Goal: Information Seeking & Learning: Learn about a topic

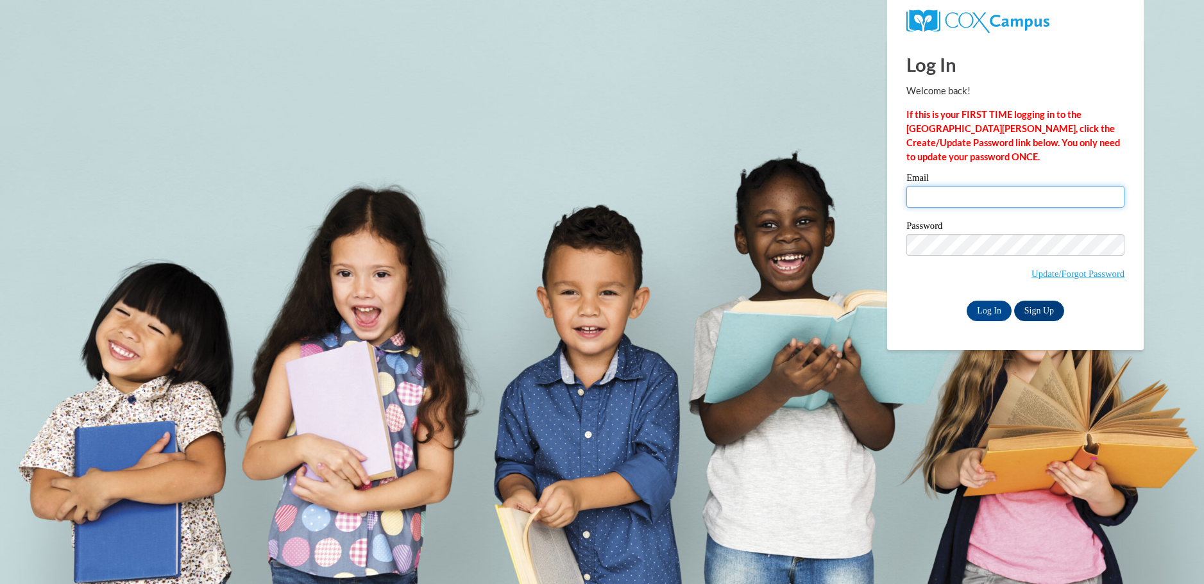
click at [926, 203] on input "Email" at bounding box center [1015, 197] width 218 height 22
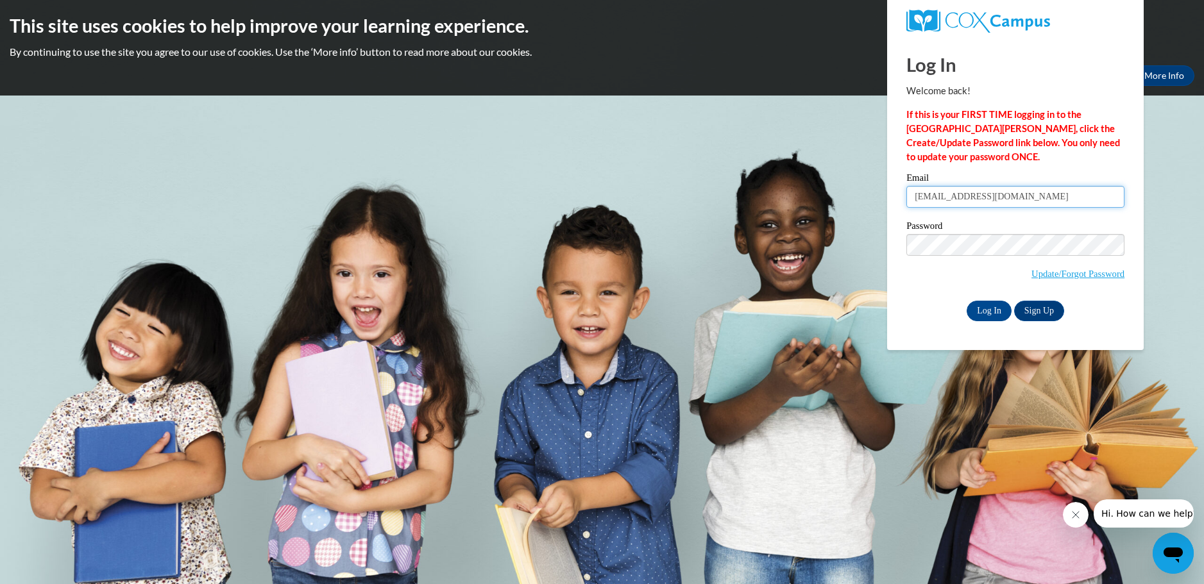
type input "shawnhampton3@gmail.com"
click at [967, 301] on input "Log In" at bounding box center [989, 311] width 45 height 21
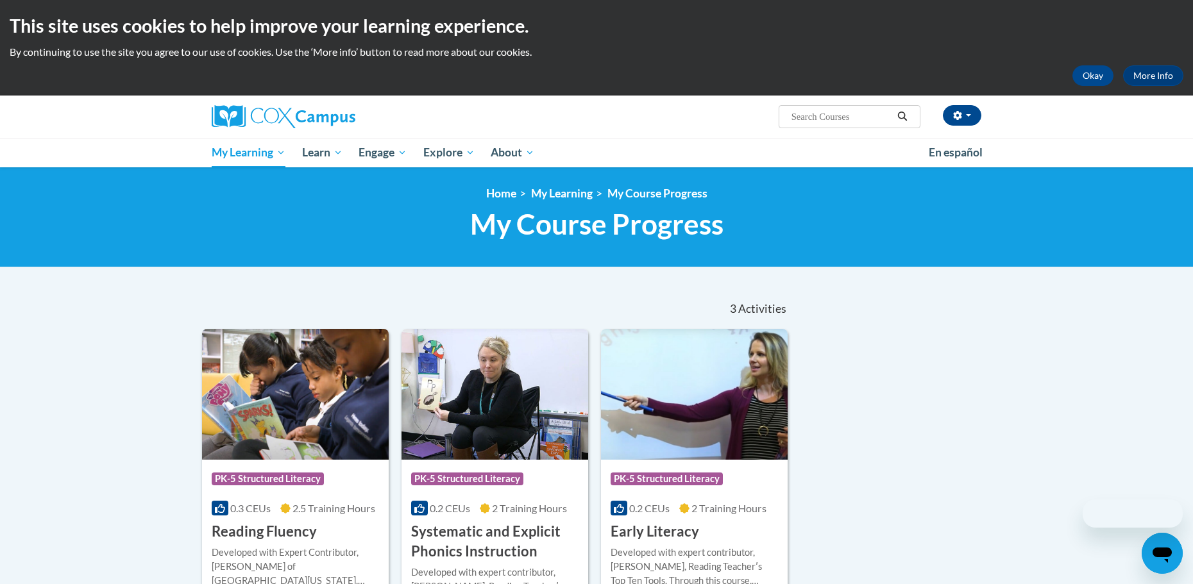
click at [994, 309] on div "Sort Date Enrolled Title (A-Z) «« « 1-3 » »» 3 Activities CEUs Course Category:…" at bounding box center [596, 465] width 808 height 352
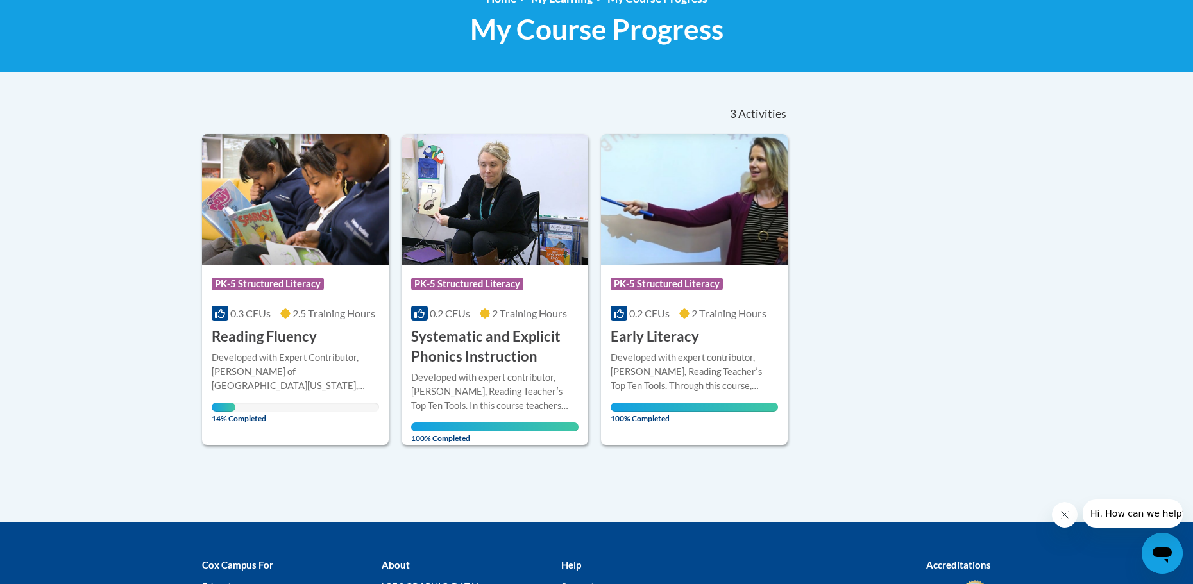
scroll to position [257, 0]
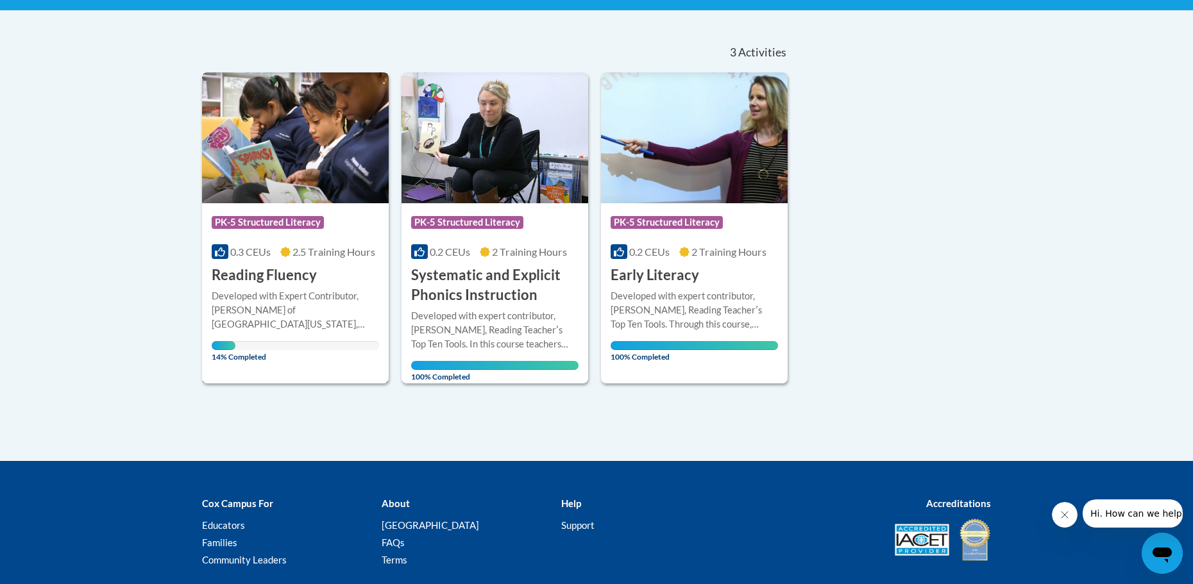
click at [248, 275] on h3 "Reading Fluency" at bounding box center [264, 276] width 105 height 20
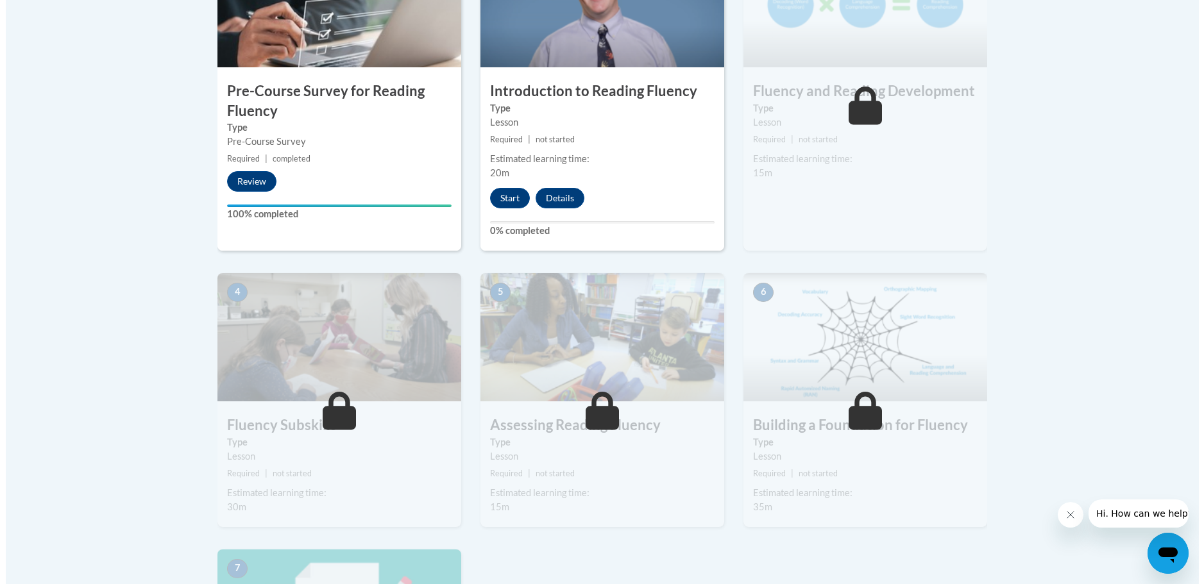
scroll to position [513, 0]
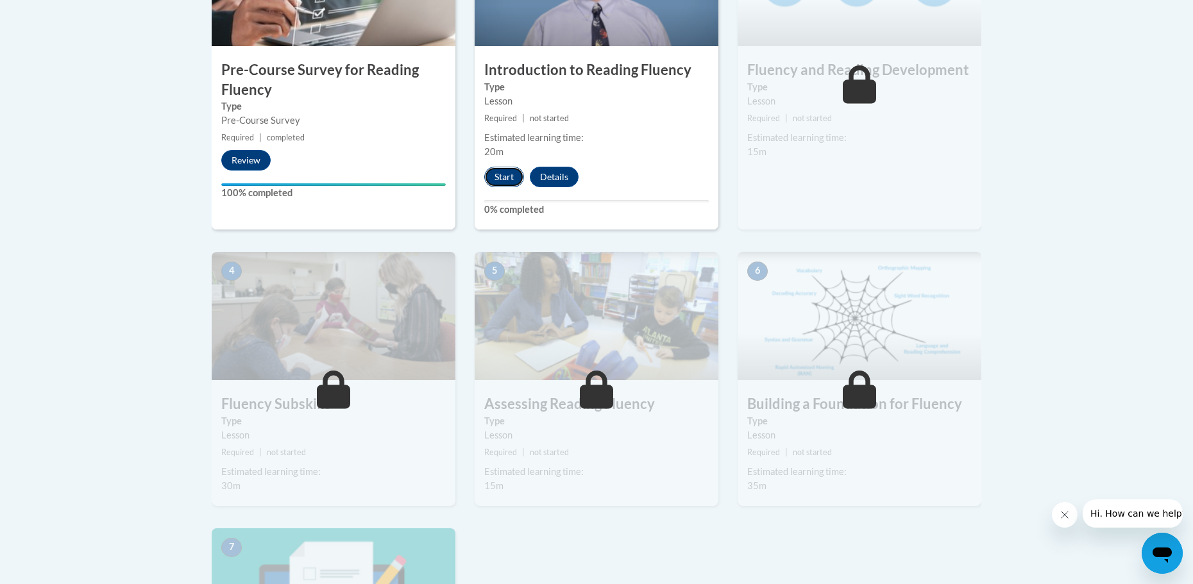
click at [502, 181] on button "Start" at bounding box center [504, 177] width 40 height 21
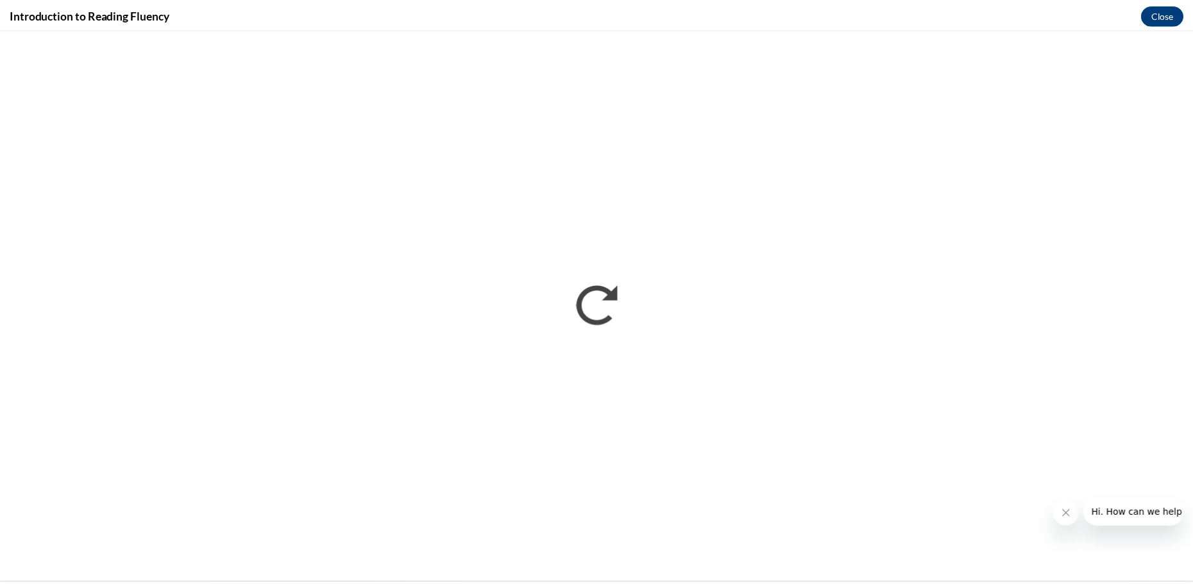
scroll to position [0, 0]
click at [1182, 10] on button "Close" at bounding box center [1172, 14] width 43 height 21
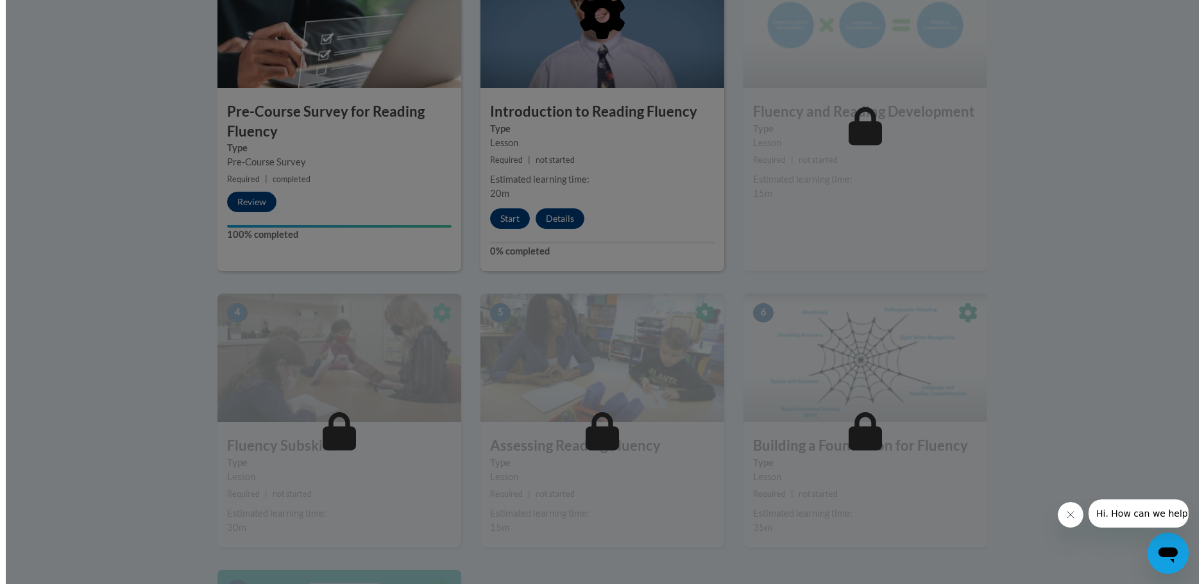
scroll to position [449, 0]
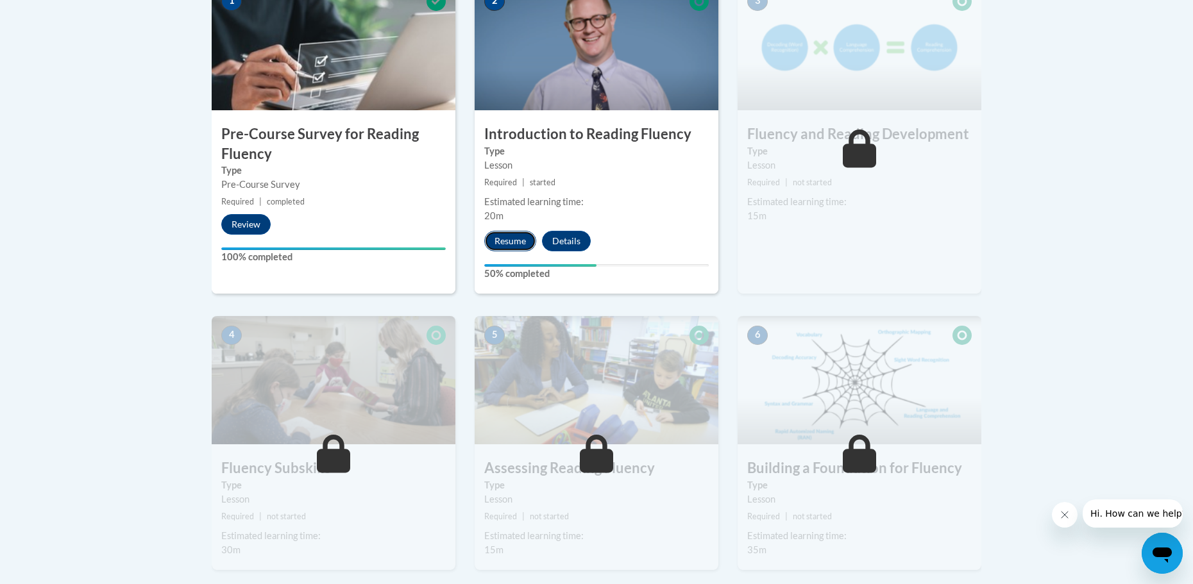
click at [514, 237] on button "Resume" at bounding box center [510, 241] width 52 height 21
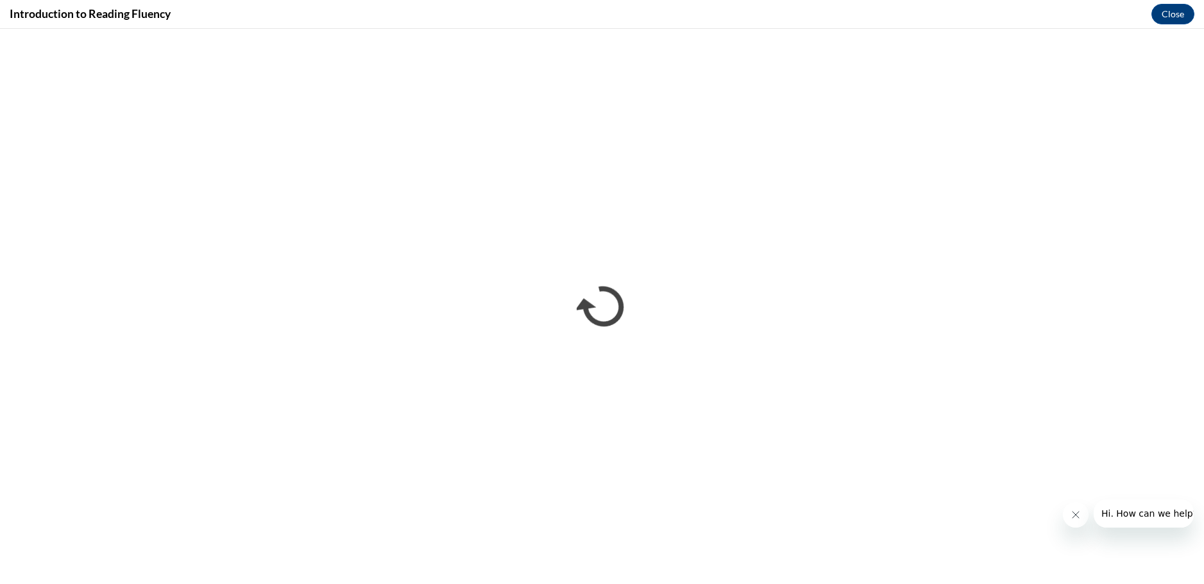
scroll to position [0, 0]
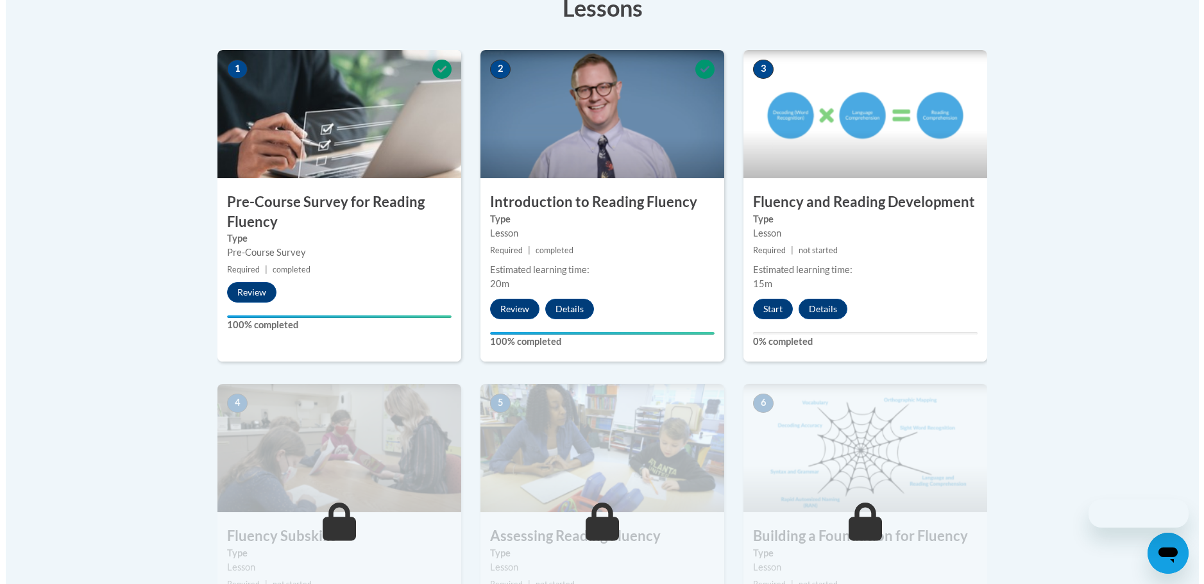
scroll to position [385, 0]
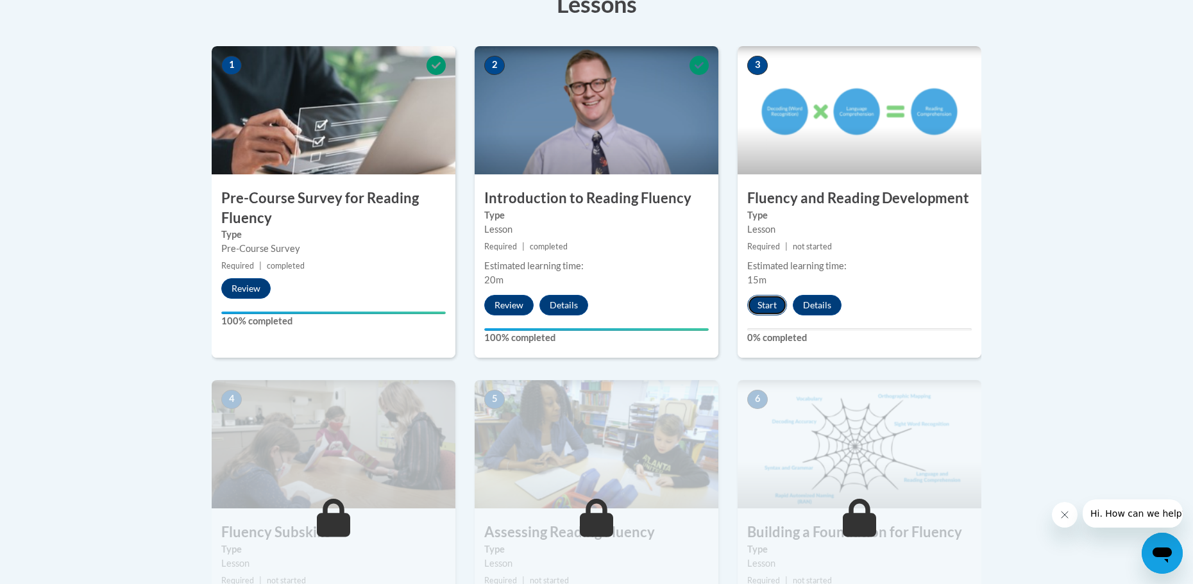
click at [763, 307] on button "Start" at bounding box center [767, 305] width 40 height 21
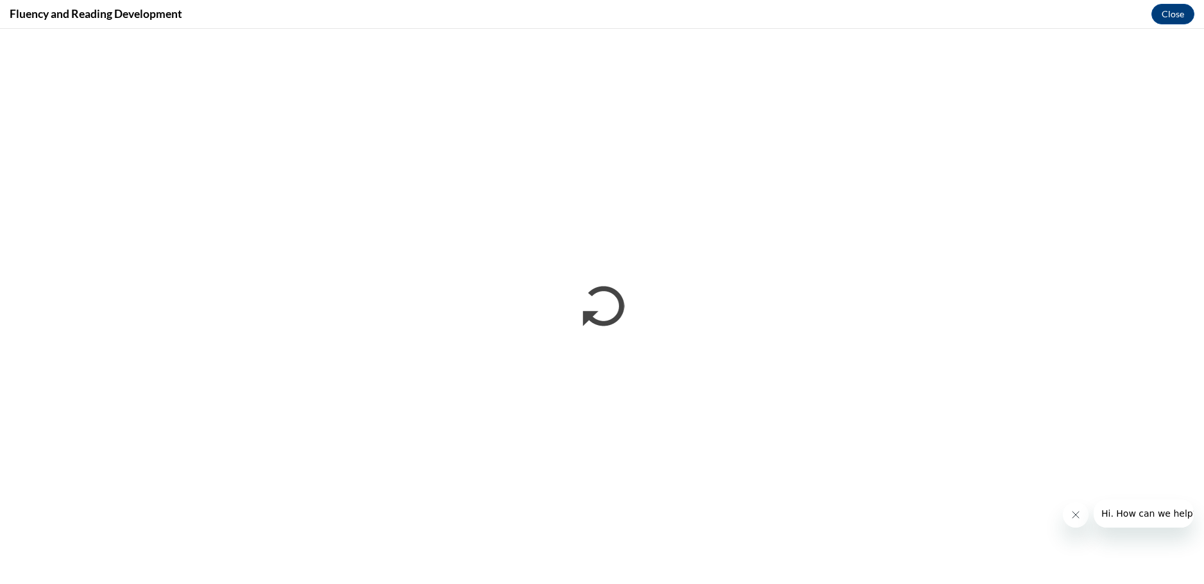
scroll to position [0, 0]
click at [1144, 28] on div "Fluency and Reading Development Close" at bounding box center [602, 14] width 1204 height 29
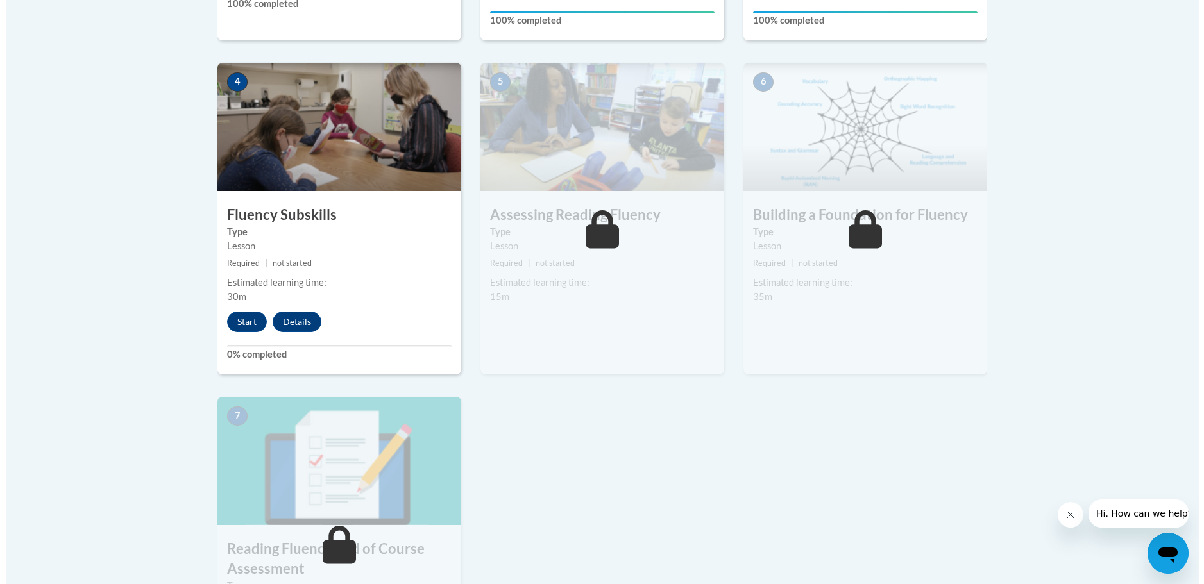
scroll to position [706, 0]
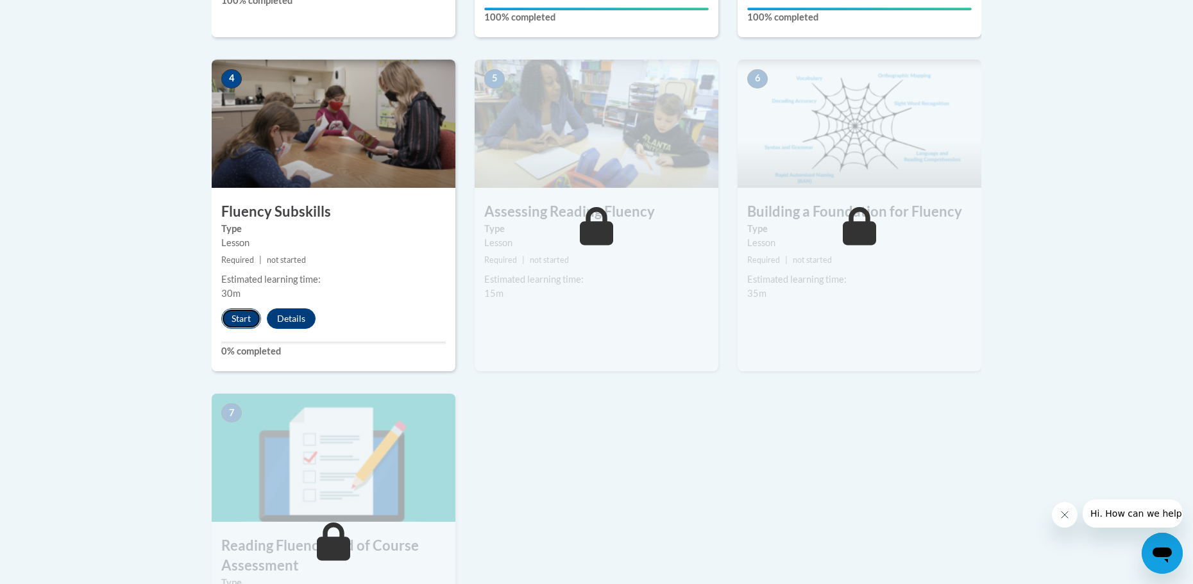
click at [232, 314] on button "Start" at bounding box center [241, 319] width 40 height 21
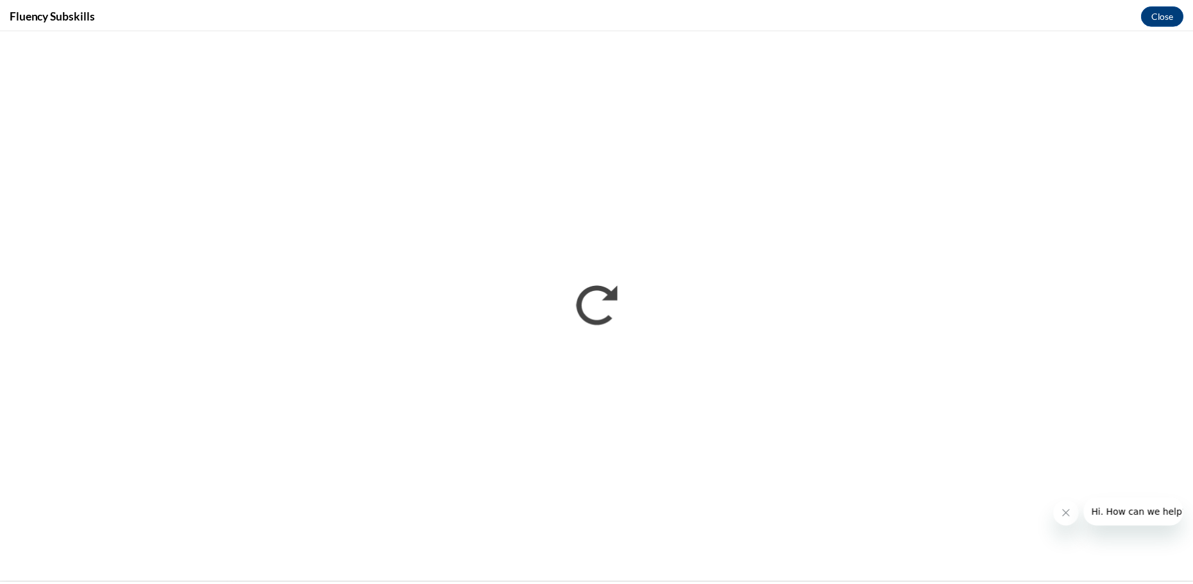
scroll to position [0, 0]
